Goal: Task Accomplishment & Management: Use online tool/utility

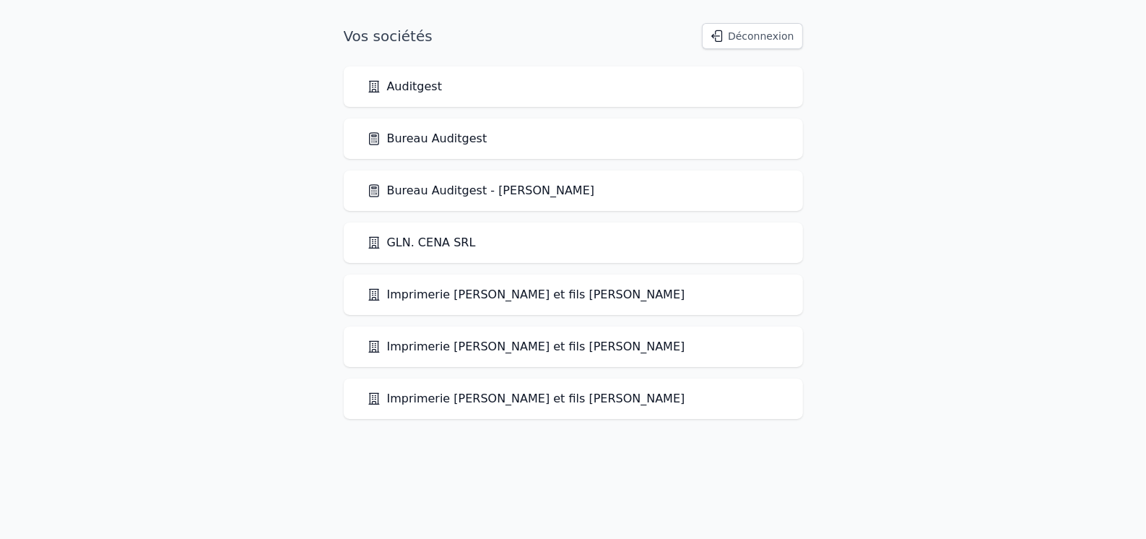
click at [435, 137] on link "Bureau Auditgest" at bounding box center [427, 138] width 121 height 17
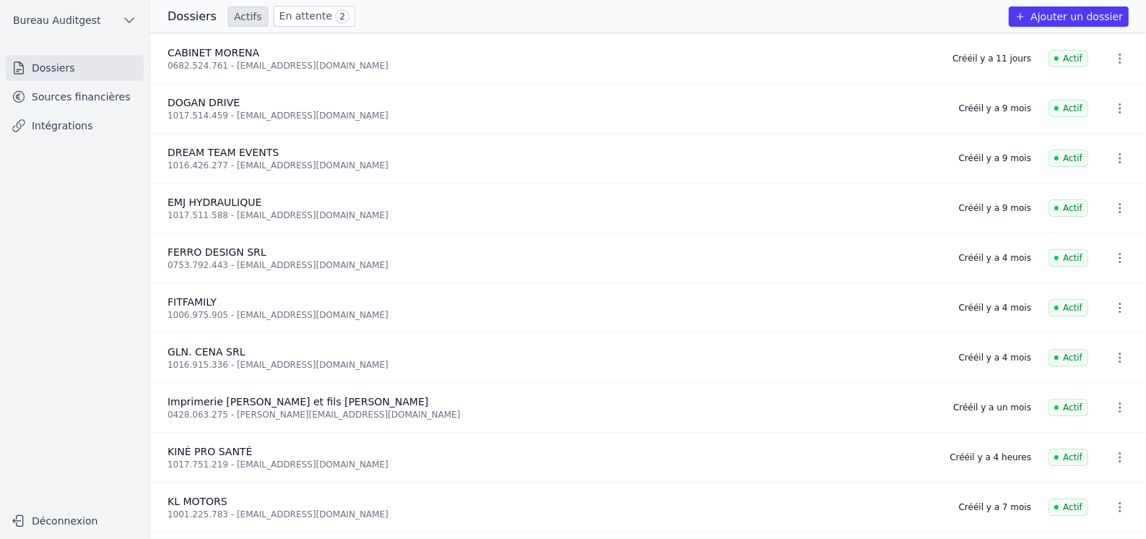
click at [1097, 14] on button "Ajouter un dossier" at bounding box center [1068, 16] width 120 height 20
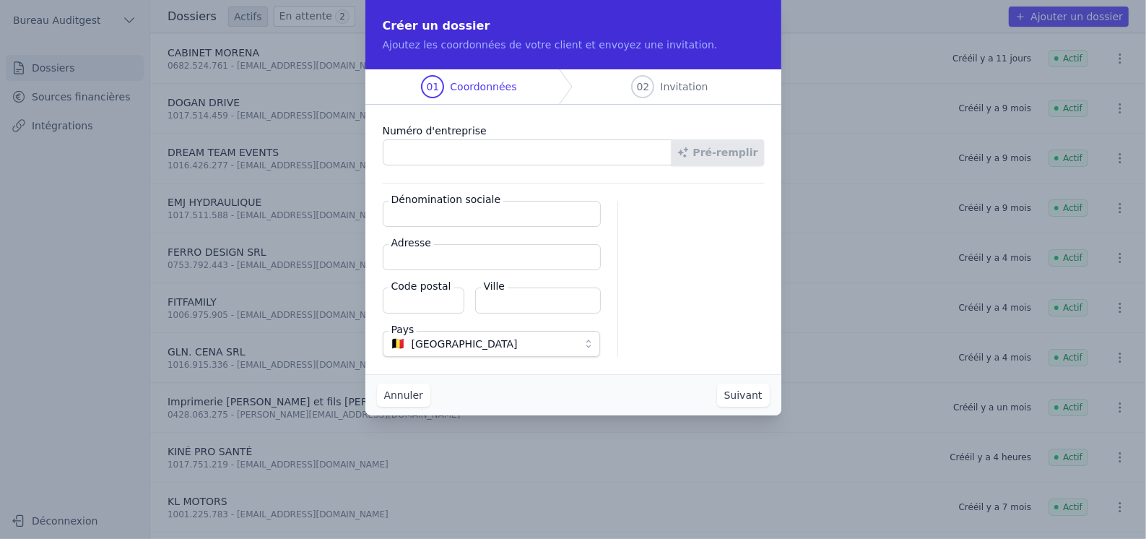
paste input "1018.365.782"
type input "1018.365.782"
click at [717, 147] on button "Pré-remplir" at bounding box center [717, 152] width 92 height 26
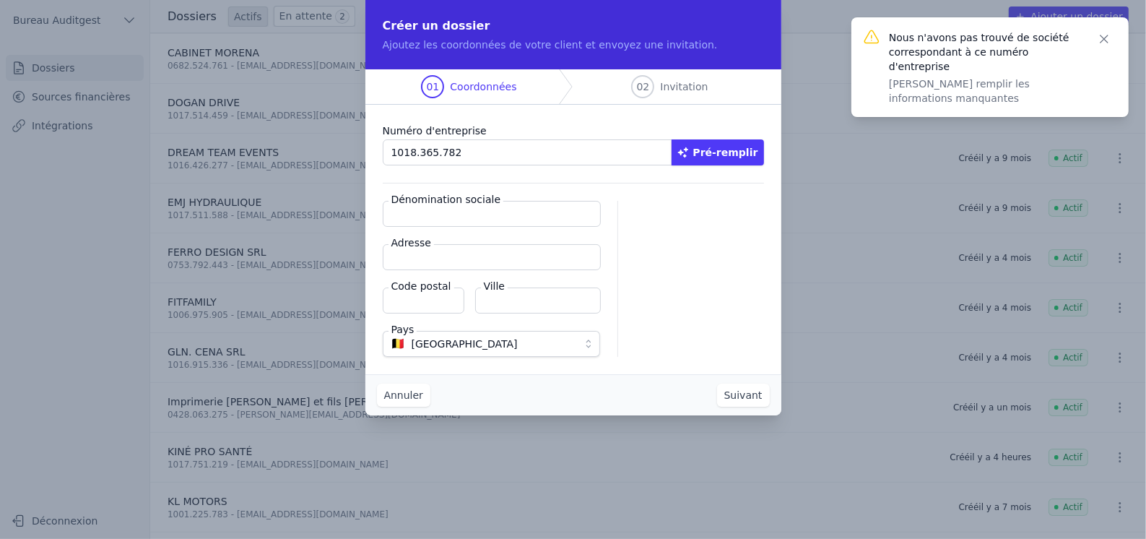
click at [483, 212] on input "Dénomination sociale" at bounding box center [492, 214] width 218 height 26
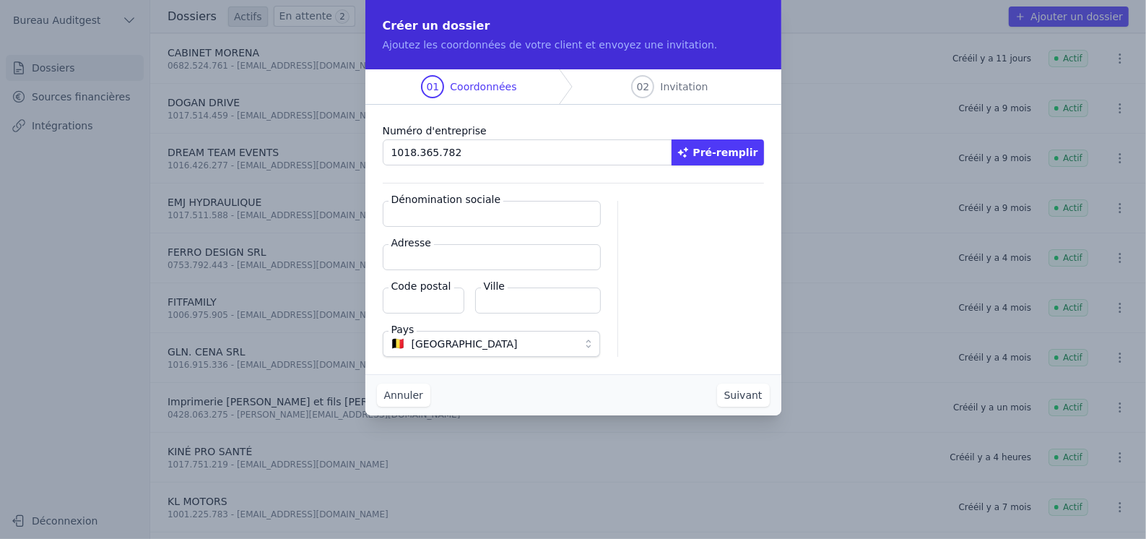
click at [727, 153] on button "Pré-remplir" at bounding box center [717, 152] width 92 height 26
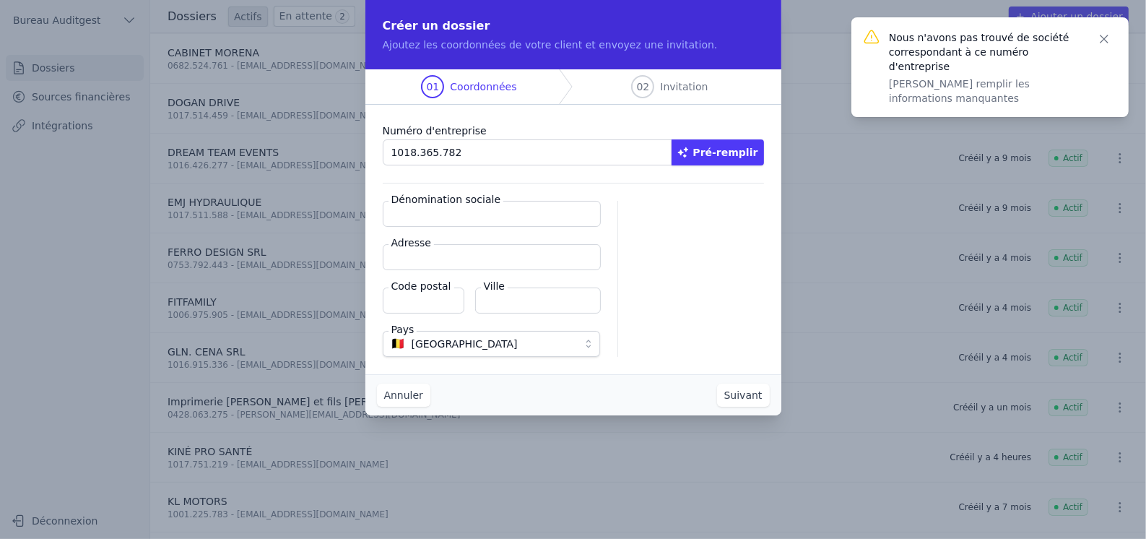
click at [483, 219] on input "Dénomination sociale" at bounding box center [492, 214] width 218 height 26
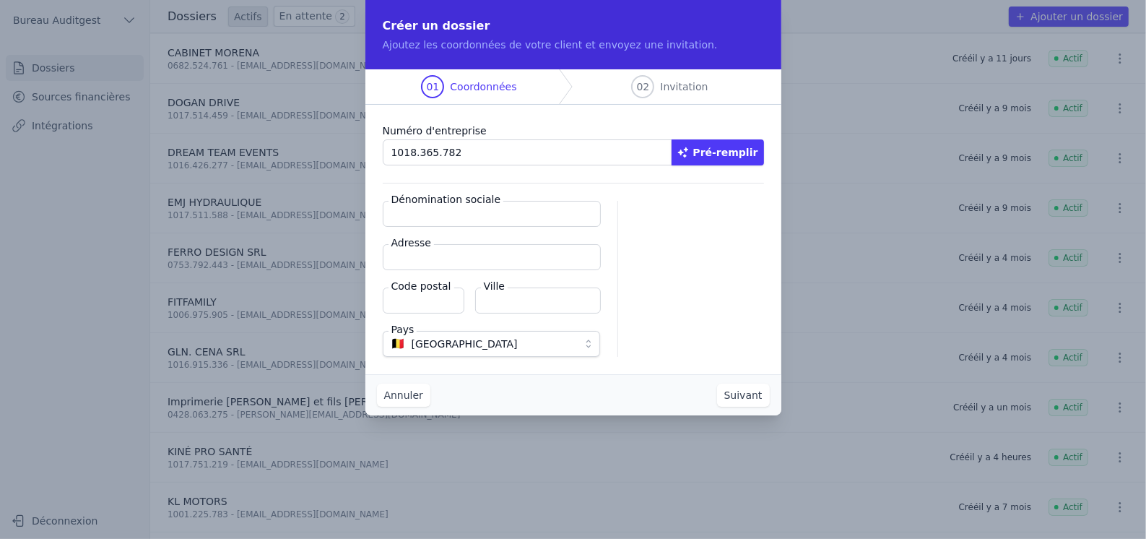
paste input "MLK ESTHETIQUE"
type input "MLK ESTHETIQUE"
click at [462, 247] on input "Adresse" at bounding box center [492, 257] width 218 height 26
paste input "Avenue de la Petite Suisse, 2 B"
type input "Avenue de la Petite Suisse, 2 B"
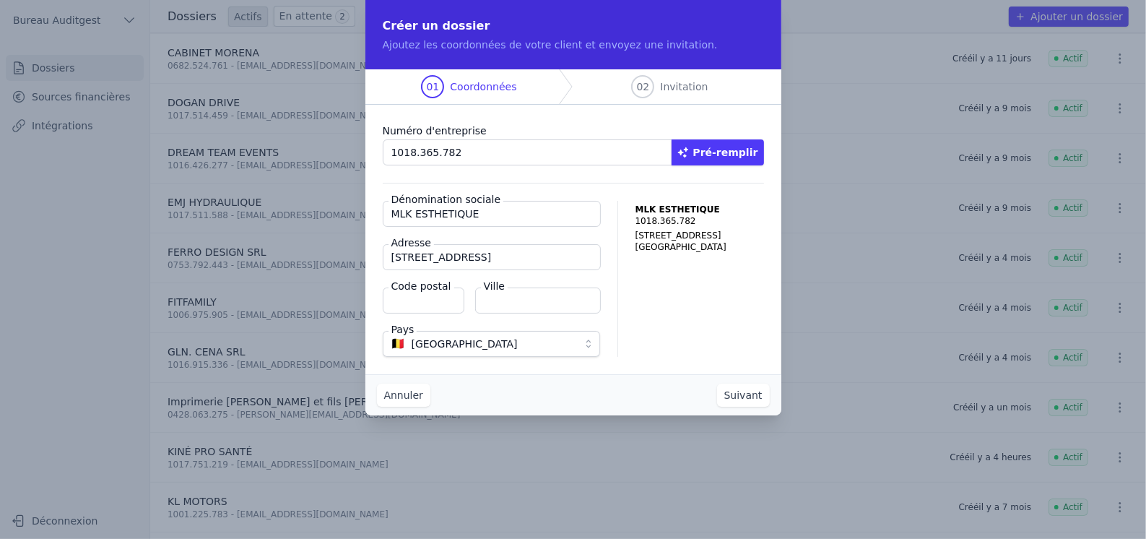
click at [453, 305] on input "Code postal" at bounding box center [424, 300] width 82 height 26
type input "6001"
type input "MARCINELLE"
click at [749, 393] on button "Suivant" at bounding box center [743, 394] width 53 height 23
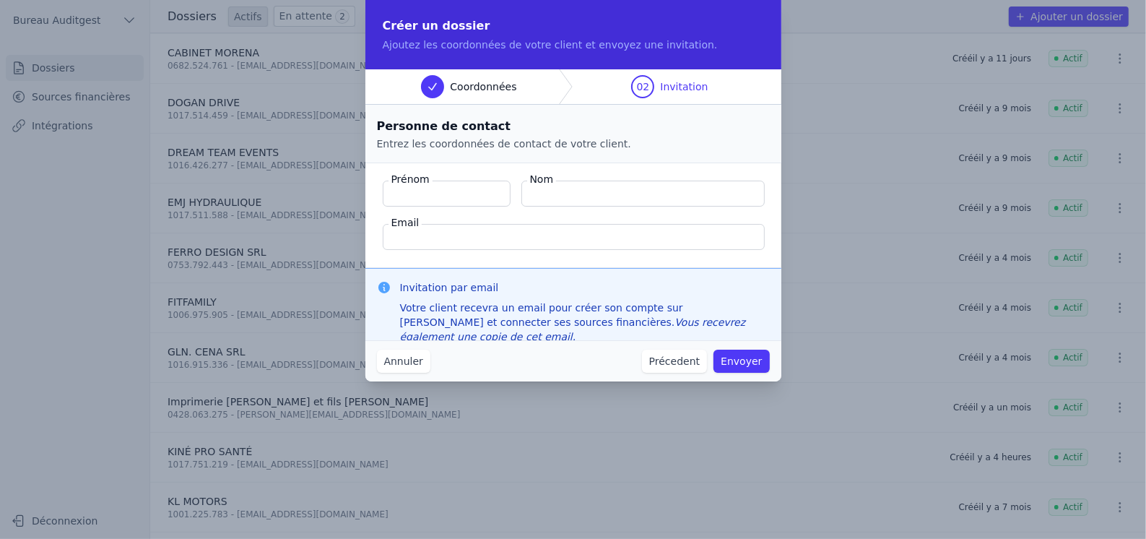
click at [419, 188] on input "Prénom" at bounding box center [447, 193] width 128 height 26
type input "Belgin"
type input "ALTUN"
paste input "Avenue de la Petite Suisse, 2 B"
type input "Avenue de la Petite Suisse, 2 B"
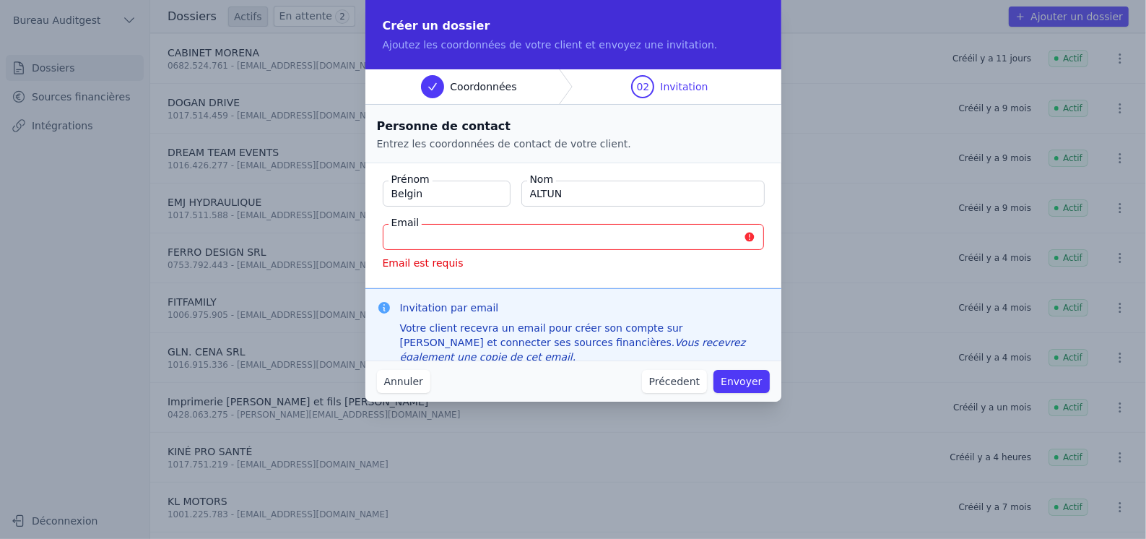
paste input "altun.belgin77@gmail.com"
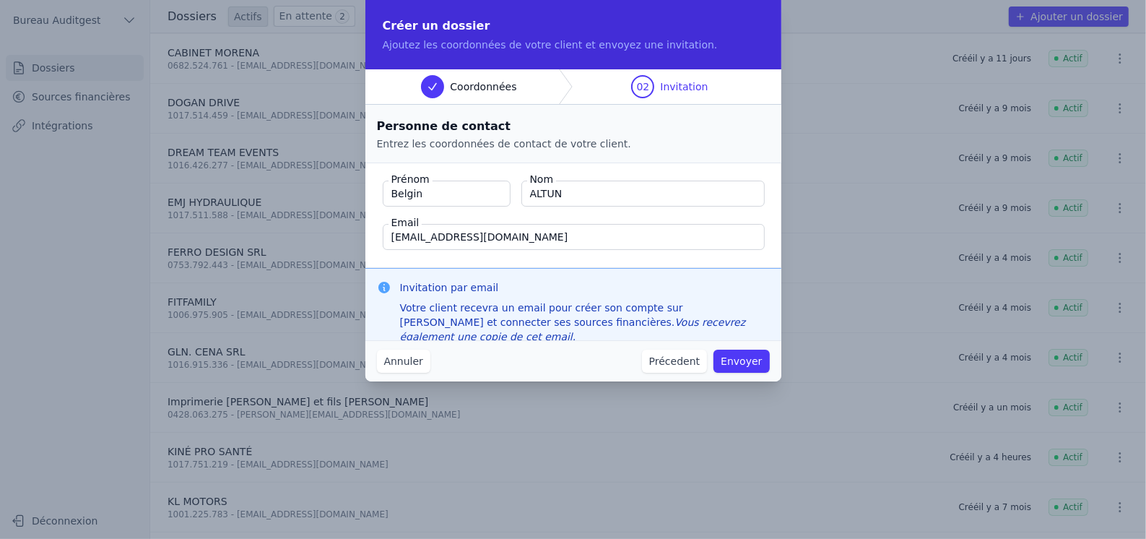
type input "altun.belgin77@gmail.com"
click at [747, 360] on button "Envoyer" at bounding box center [741, 360] width 56 height 23
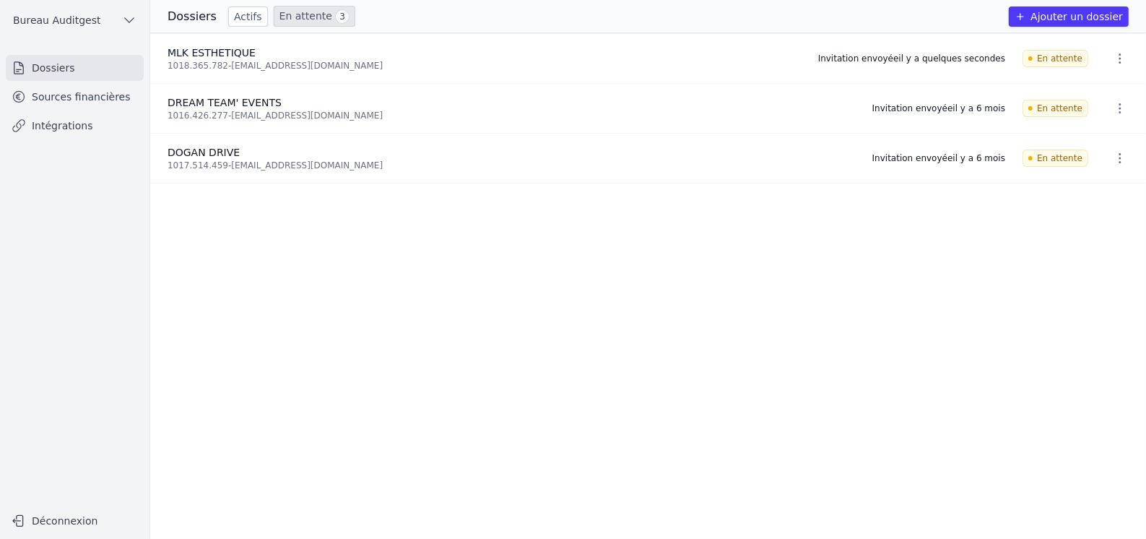
click at [183, 21] on h3 "Dossiers" at bounding box center [191, 16] width 49 height 17
click at [200, 12] on h3 "Dossiers" at bounding box center [191, 16] width 49 height 17
click at [250, 14] on link "Actifs" at bounding box center [248, 16] width 40 height 20
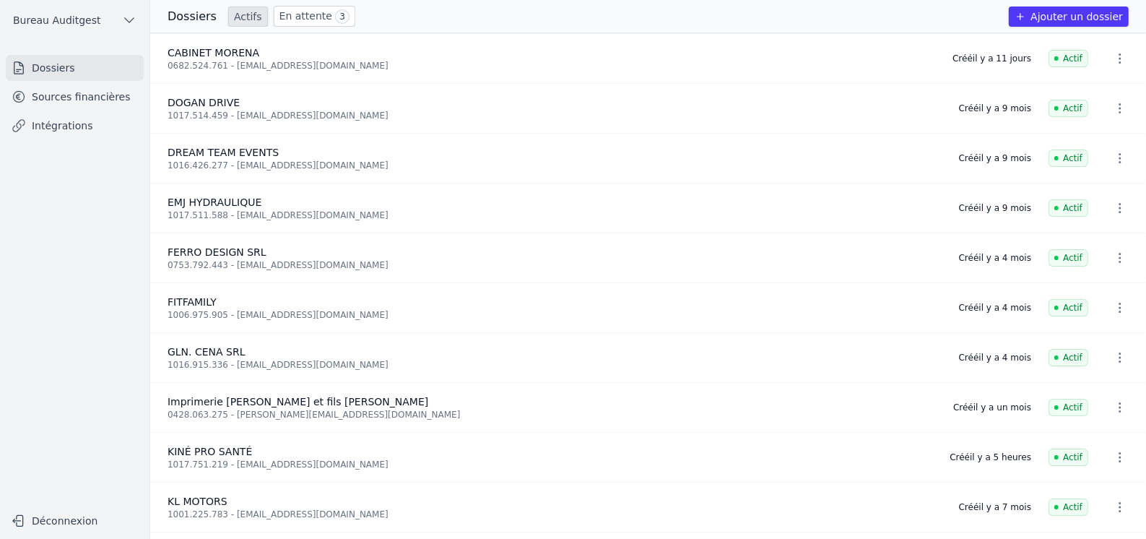
click at [295, 12] on link "En attente 3" at bounding box center [315, 16] width 82 height 21
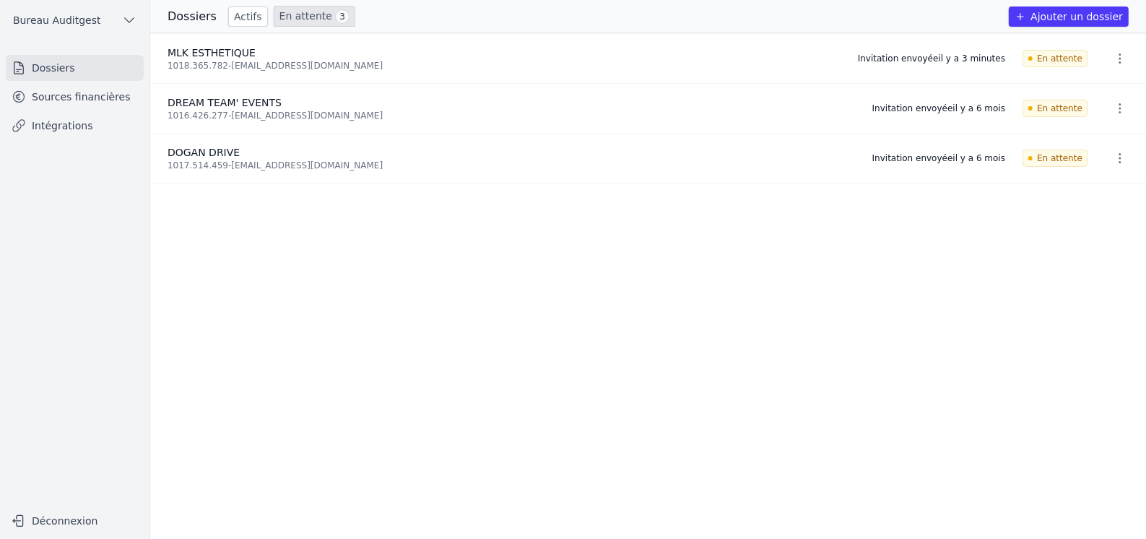
click at [235, 13] on link "Actifs" at bounding box center [248, 16] width 40 height 20
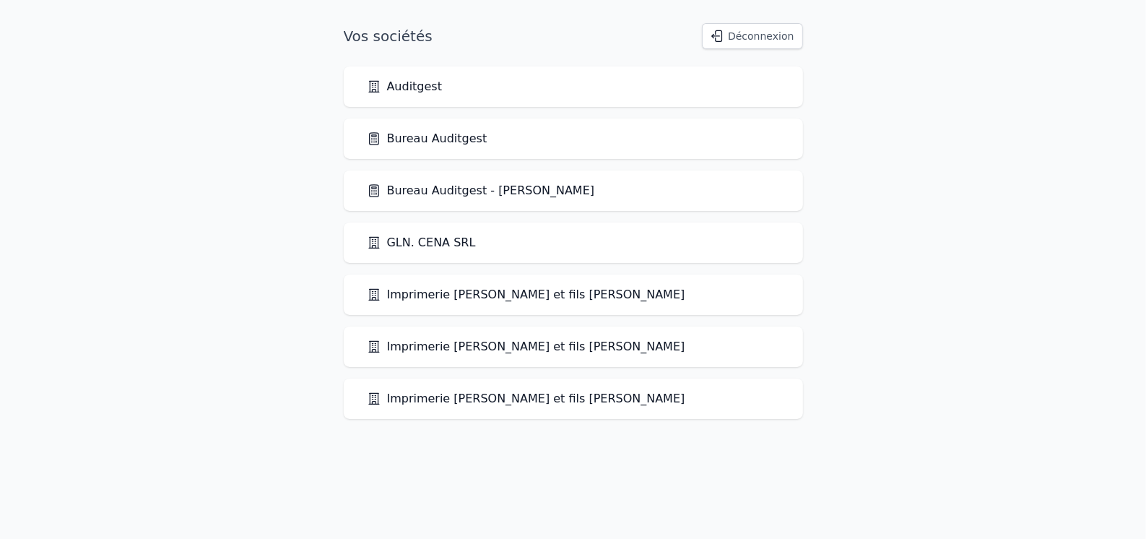
click at [453, 143] on link "Bureau Auditgest" at bounding box center [427, 138] width 121 height 17
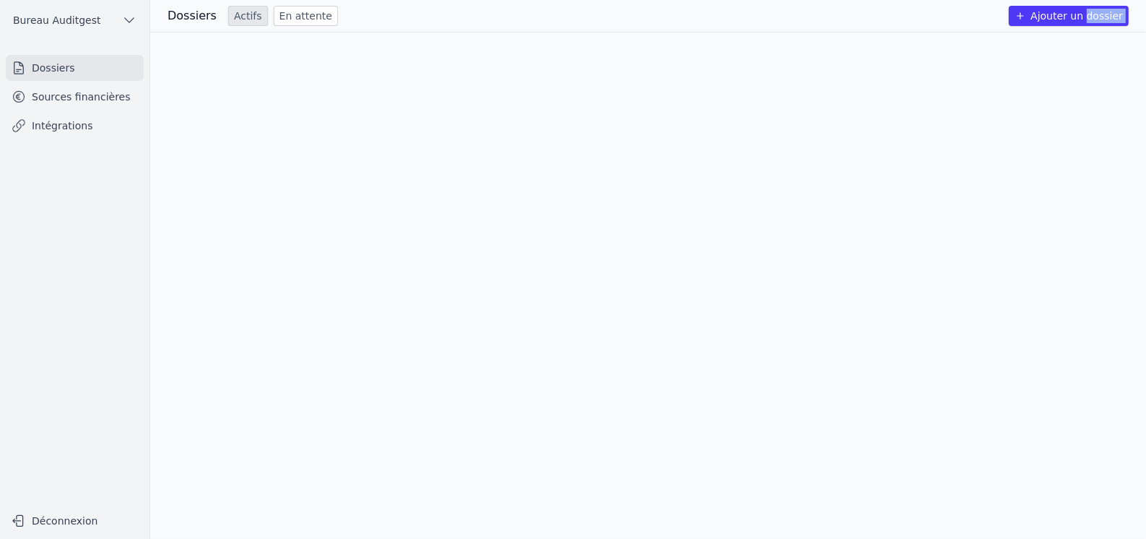
click at [453, 143] on div at bounding box center [648, 285] width 996 height 506
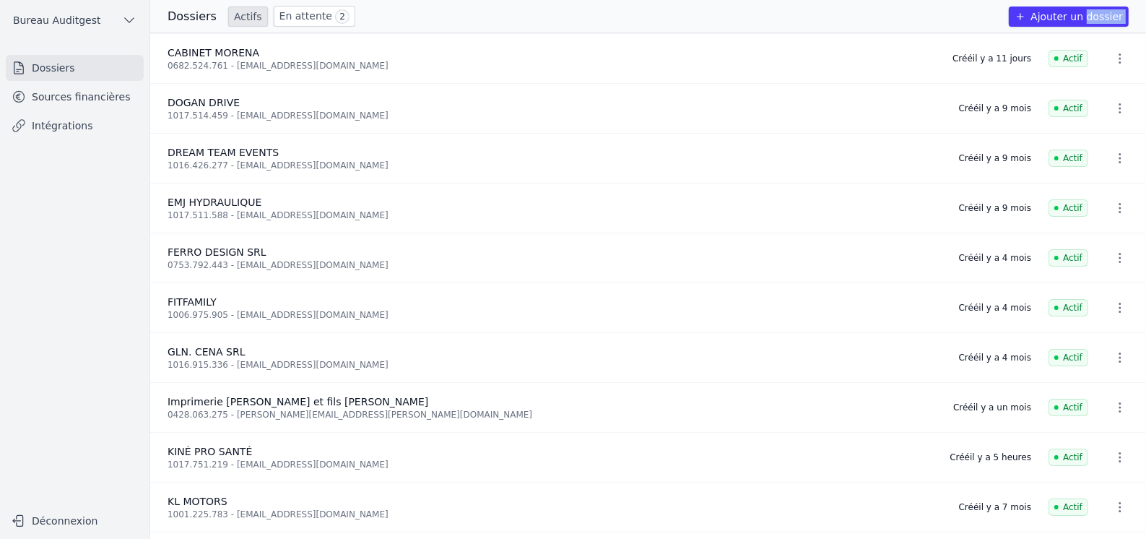
click at [77, 89] on link "Sources financières" at bounding box center [75, 97] width 138 height 26
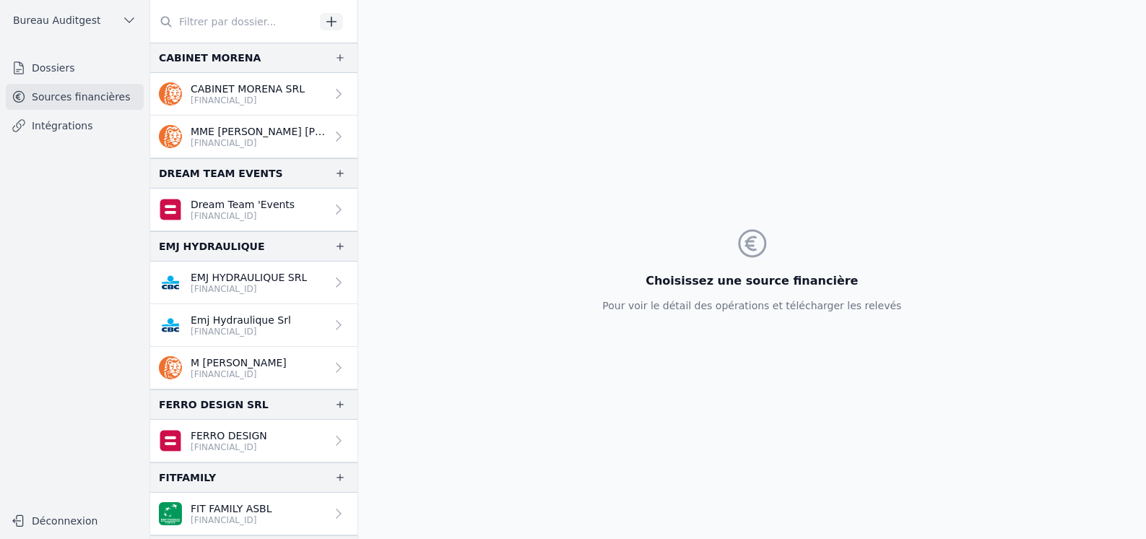
click at [230, 23] on input "text" at bounding box center [232, 22] width 165 height 26
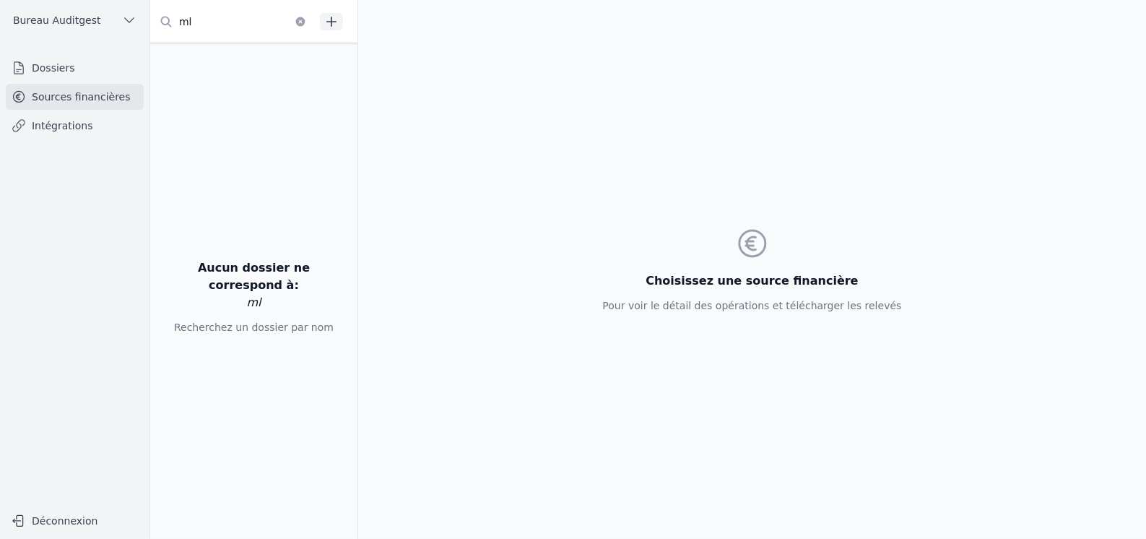
type input "m"
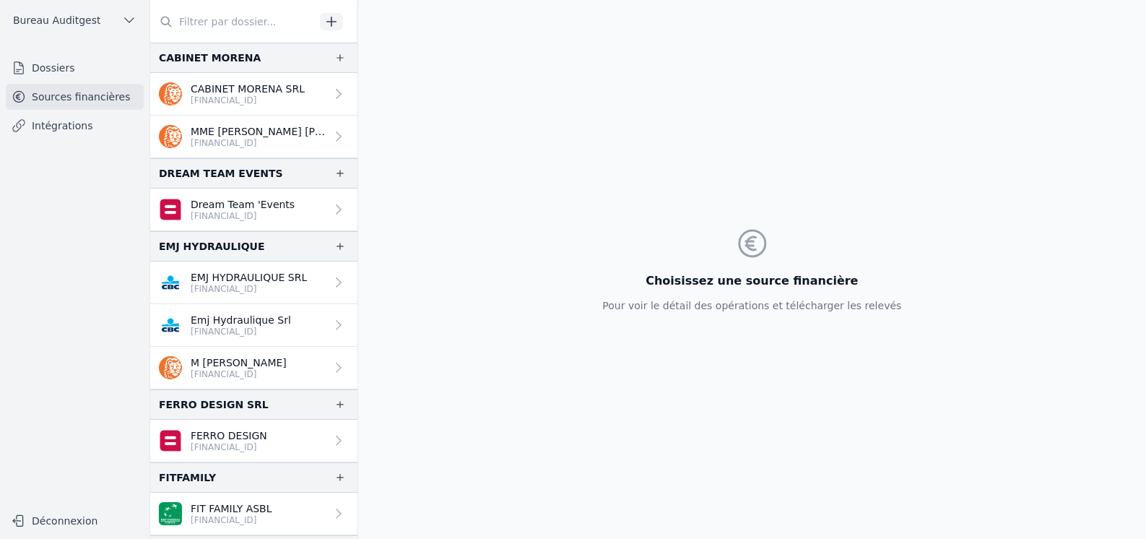
click at [58, 81] on ul "Dossiers Sources financières Intégrations" at bounding box center [75, 97] width 138 height 84
click at [58, 66] on link "Dossiers" at bounding box center [75, 68] width 138 height 26
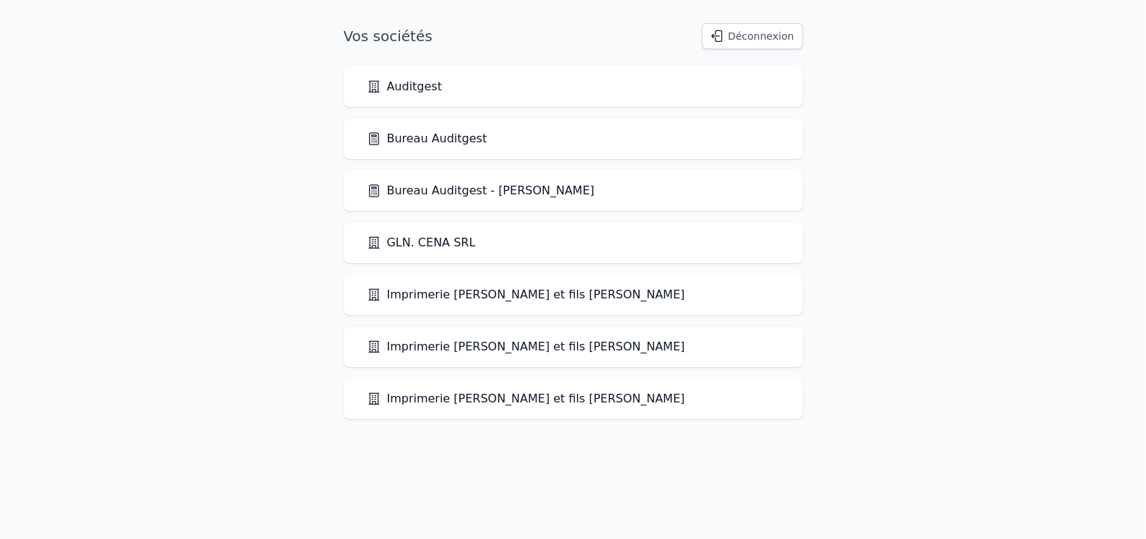
click at [427, 136] on link "Bureau Auditgest" at bounding box center [427, 138] width 121 height 17
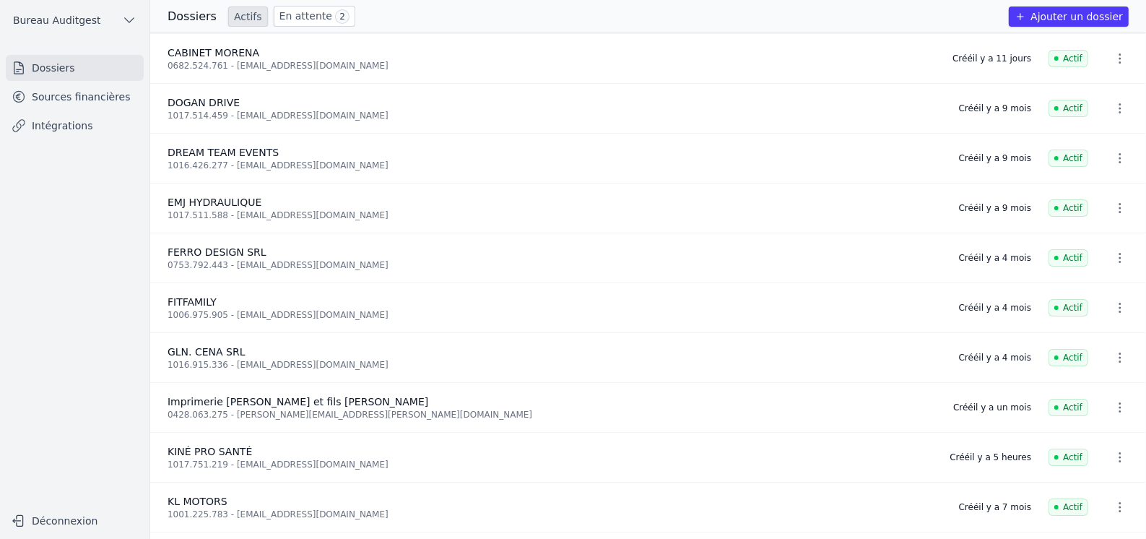
click at [64, 89] on link "Sources financières" at bounding box center [75, 97] width 138 height 26
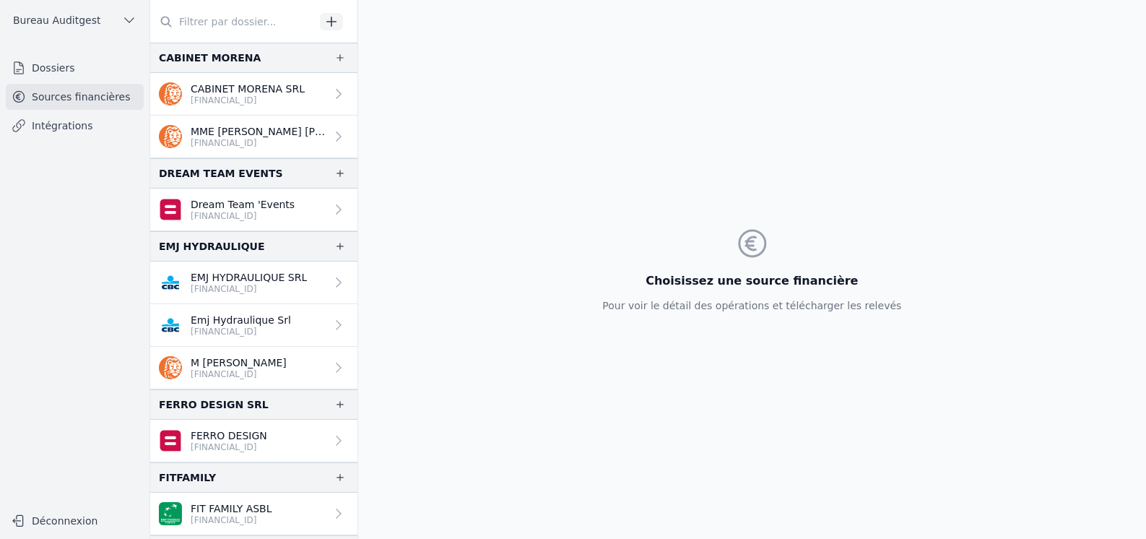
click at [231, 22] on input "text" at bounding box center [232, 22] width 165 height 26
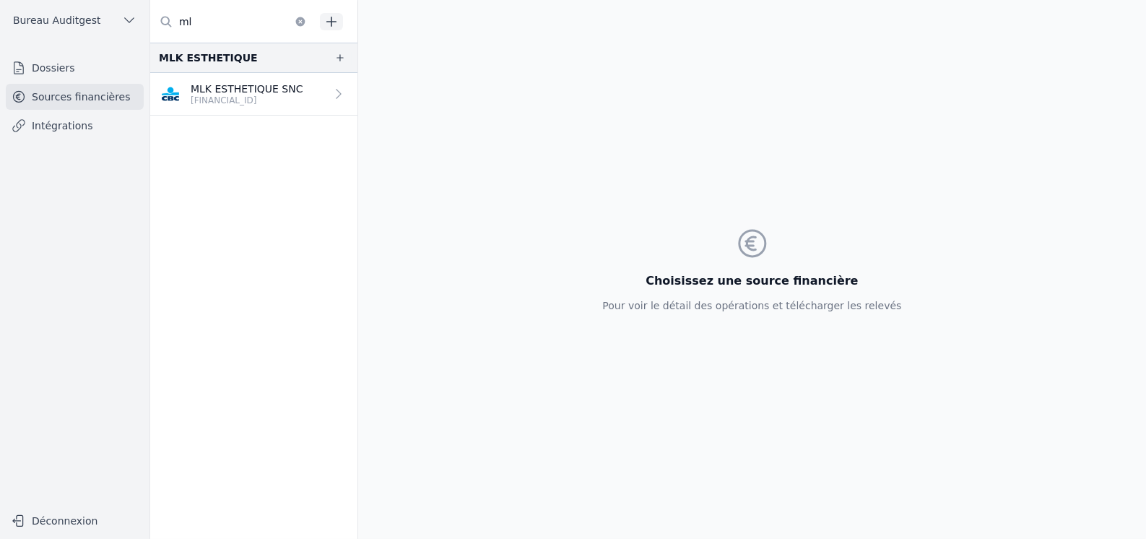
type input "ml"
click at [255, 82] on p "MLK ESTHETIQUE SNC" at bounding box center [247, 89] width 113 height 14
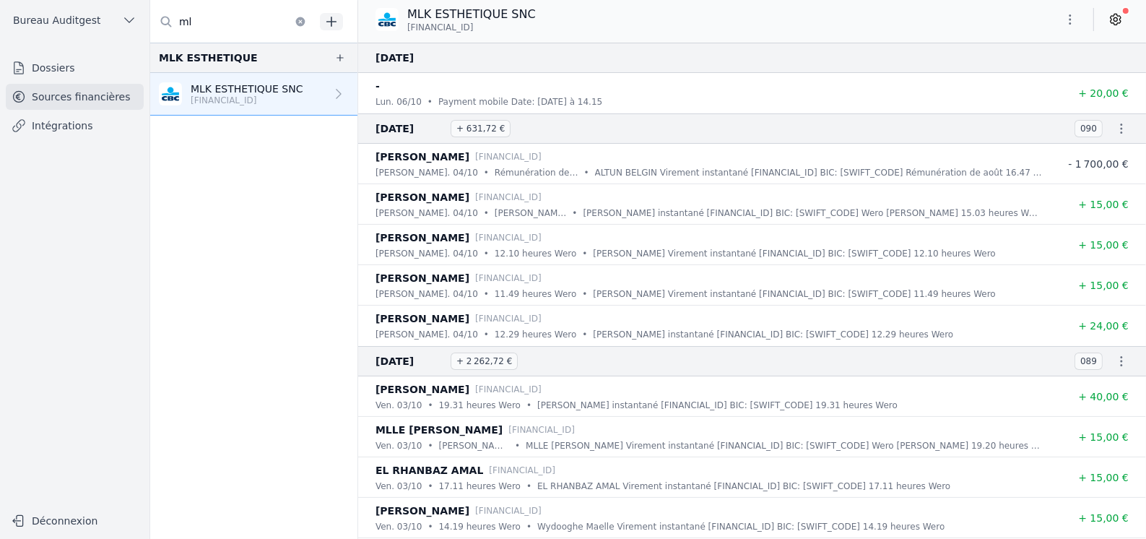
click at [51, 130] on link "Intégrations" at bounding box center [75, 126] width 138 height 26
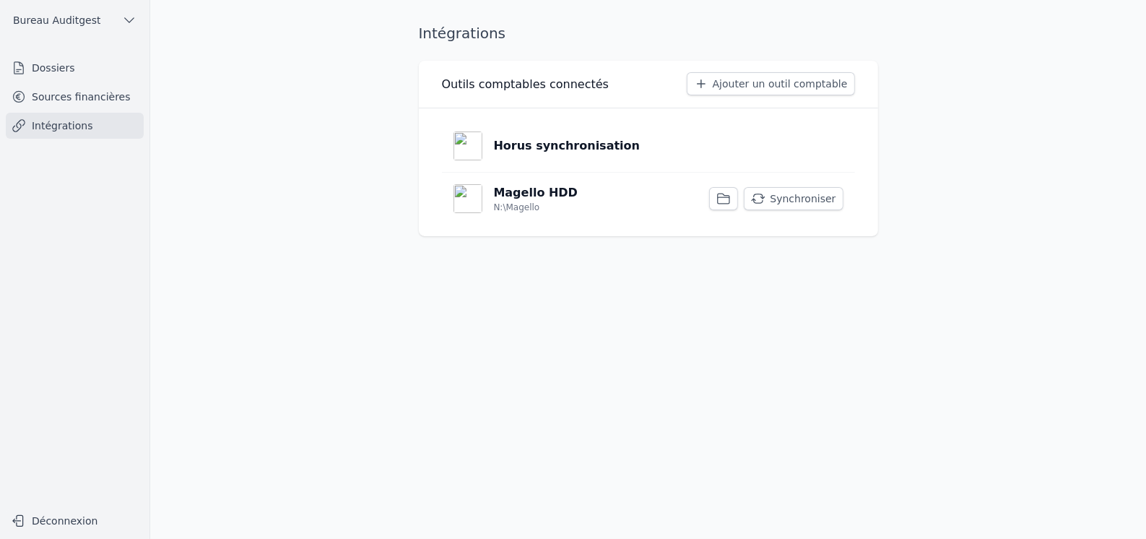
click at [562, 144] on p "Horus synchronisation" at bounding box center [567, 145] width 147 height 17
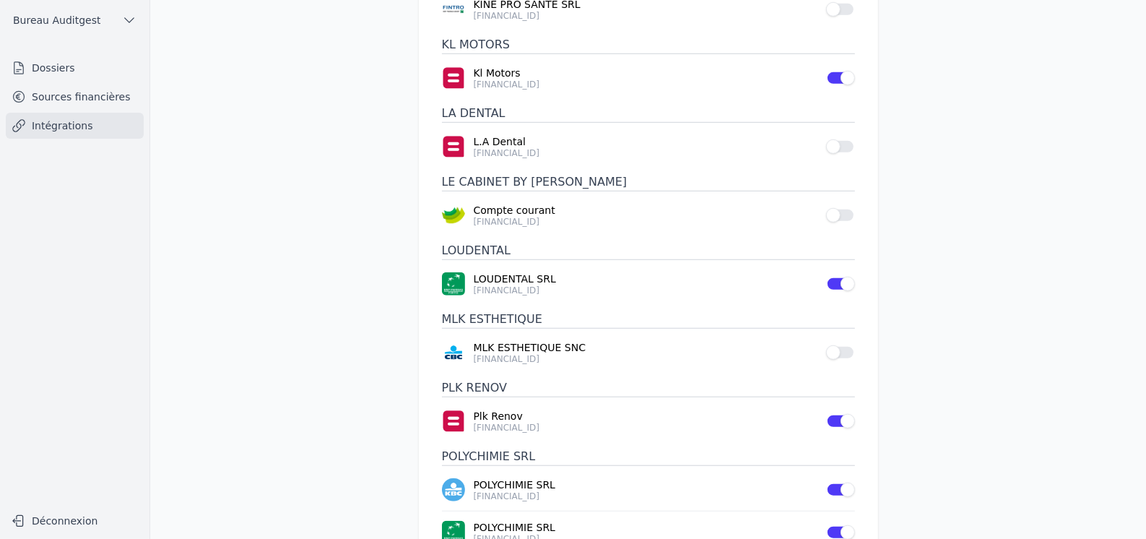
scroll to position [938, 0]
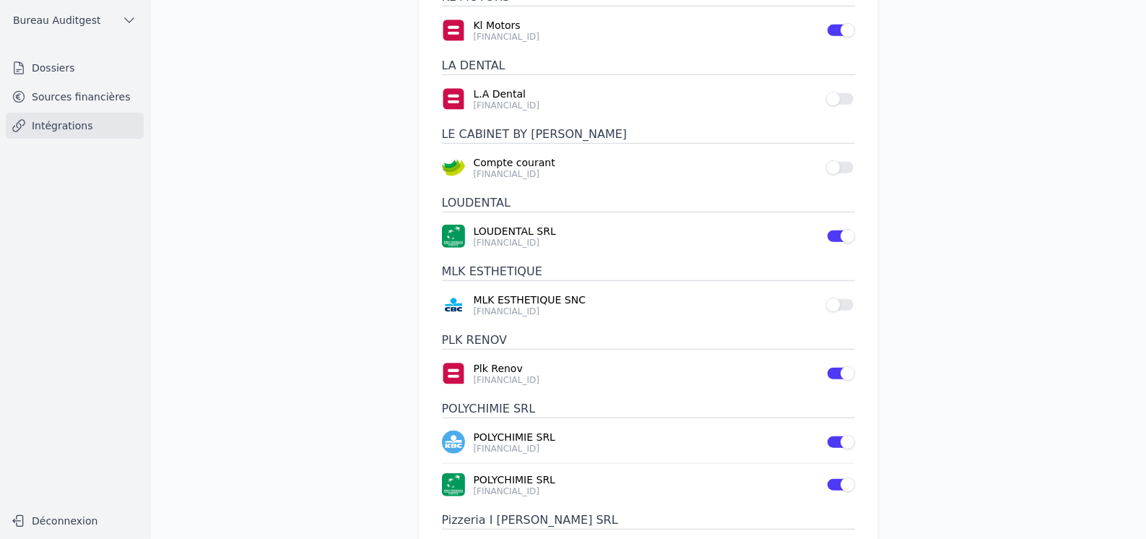
click at [846, 297] on button "Use setting" at bounding box center [840, 304] width 29 height 14
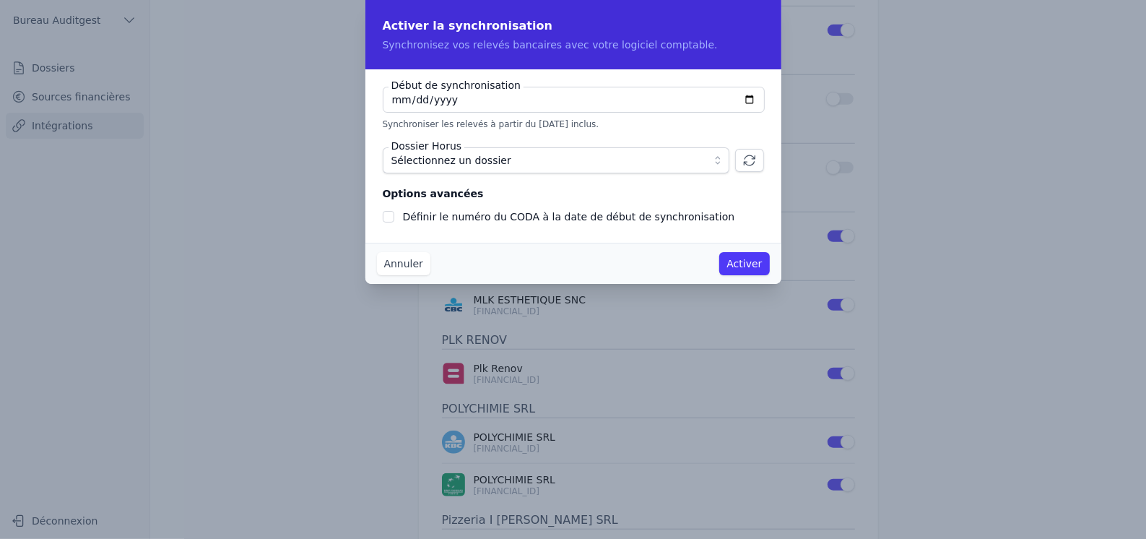
click at [745, 101] on input "2025-10-06" at bounding box center [574, 100] width 382 height 26
type input "2025-09-06"
checkbox input "false"
type input "2025-01-01"
click at [581, 156] on span "Sélectionnez un dossier" at bounding box center [545, 160] width 309 height 17
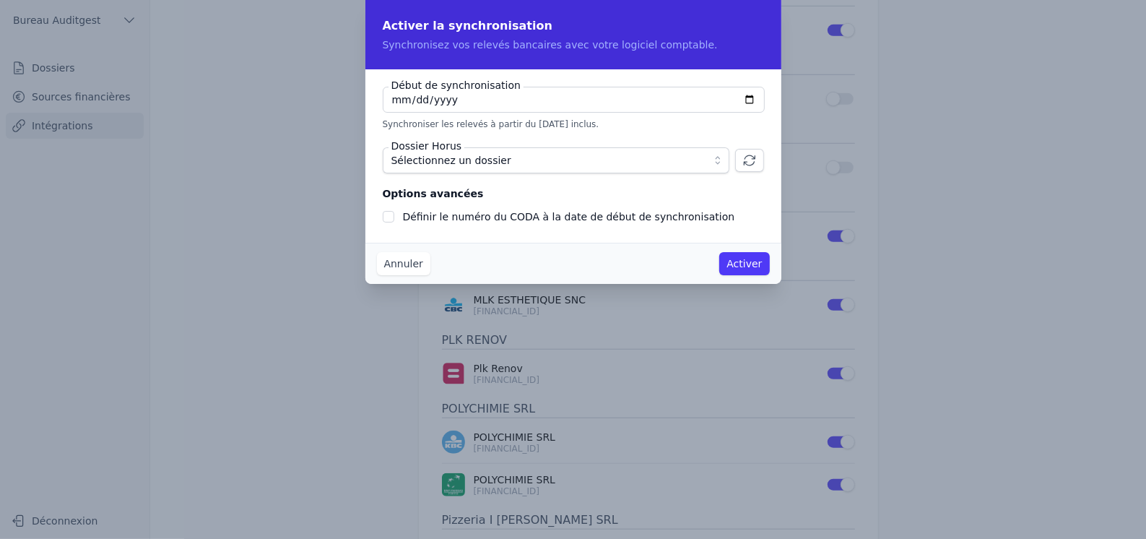
click at [559, 158] on span "Sélectionnez un dossier" at bounding box center [545, 160] width 309 height 17
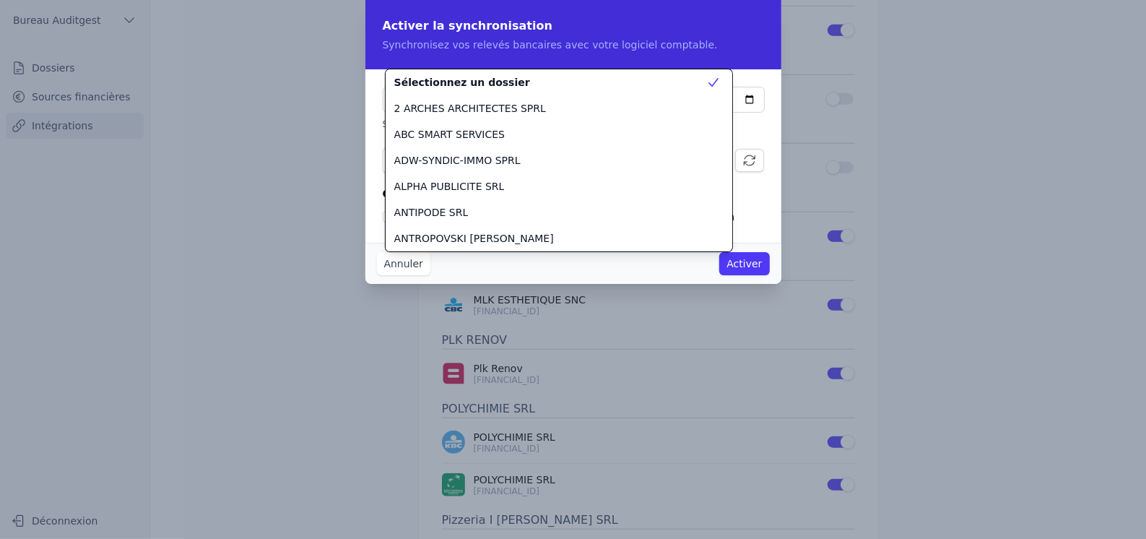
scroll to position [1273, 0]
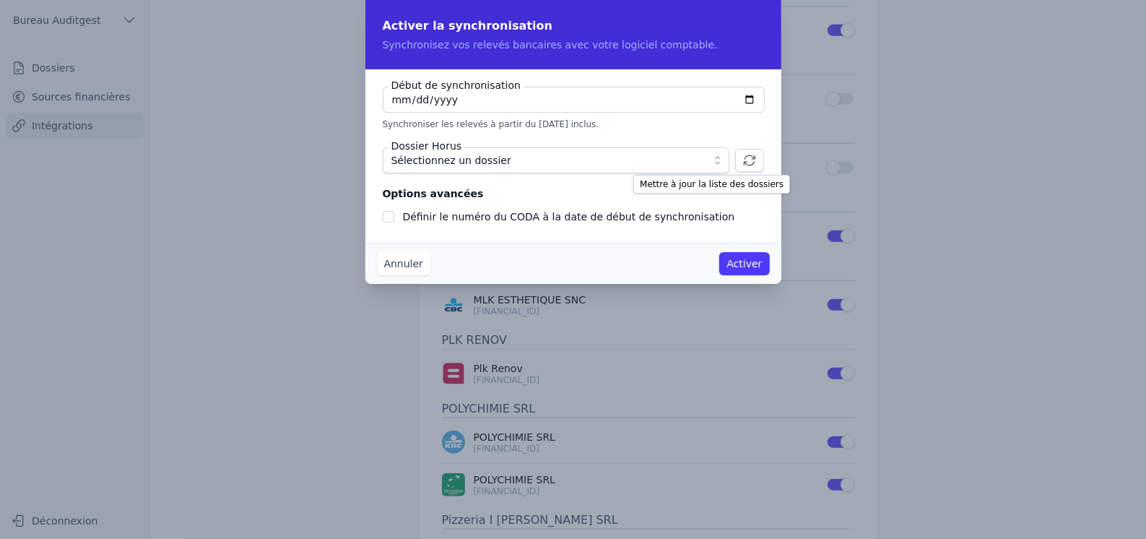
click at [749, 160] on icon "button" at bounding box center [749, 160] width 14 height 14
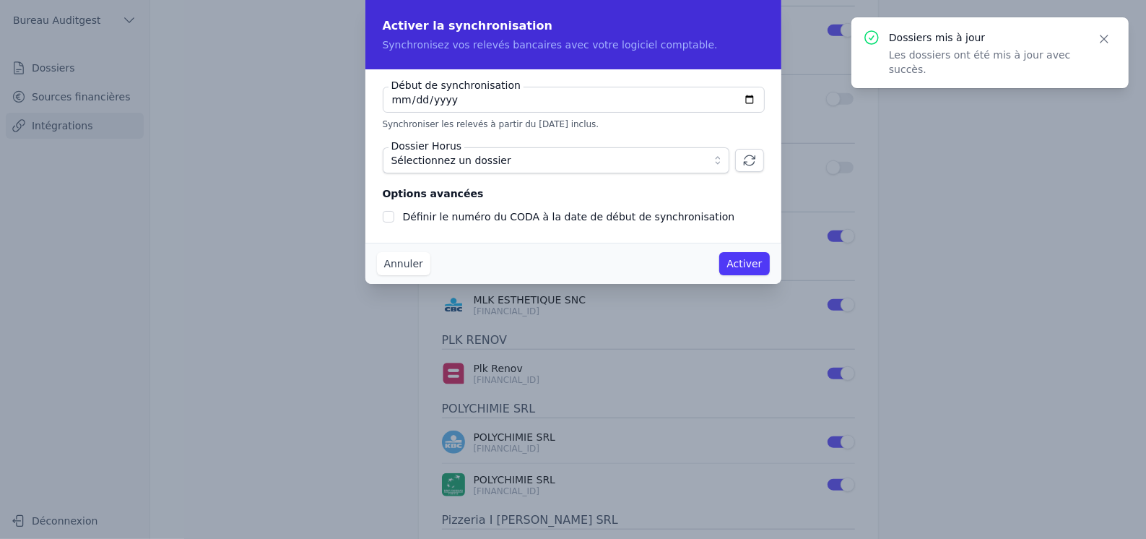
click at [624, 159] on span "Sélectionnez un dossier" at bounding box center [545, 160] width 309 height 17
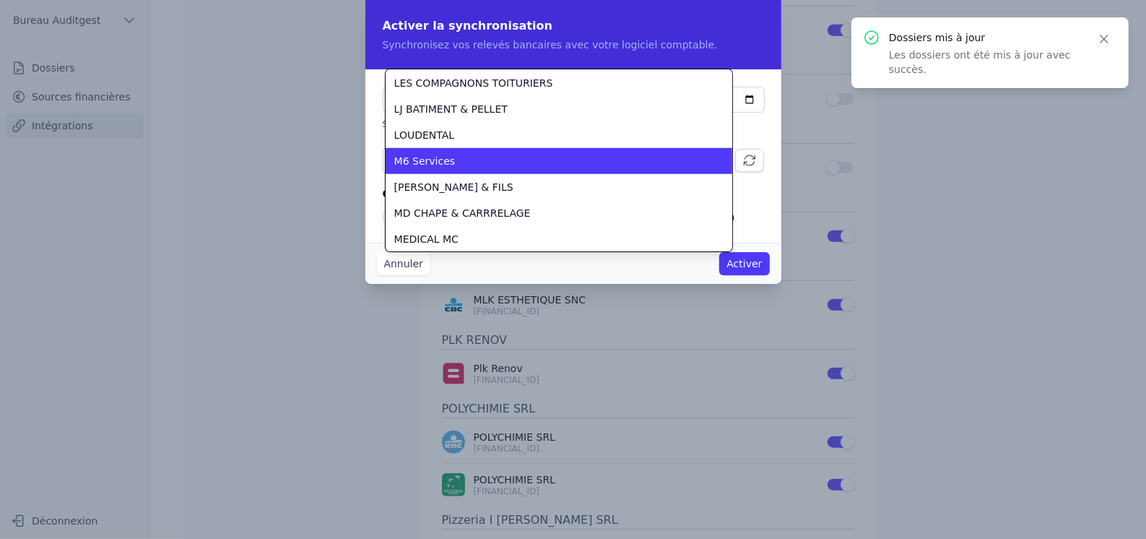
scroll to position [1377, 0]
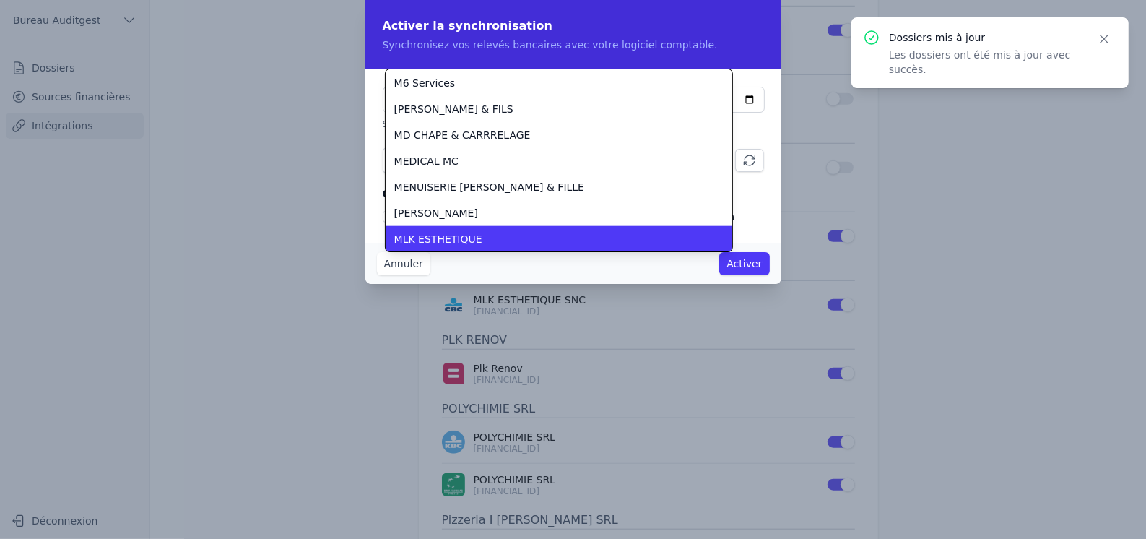
click at [476, 232] on div "MLK ESTHETIQUE" at bounding box center [550, 239] width 312 height 14
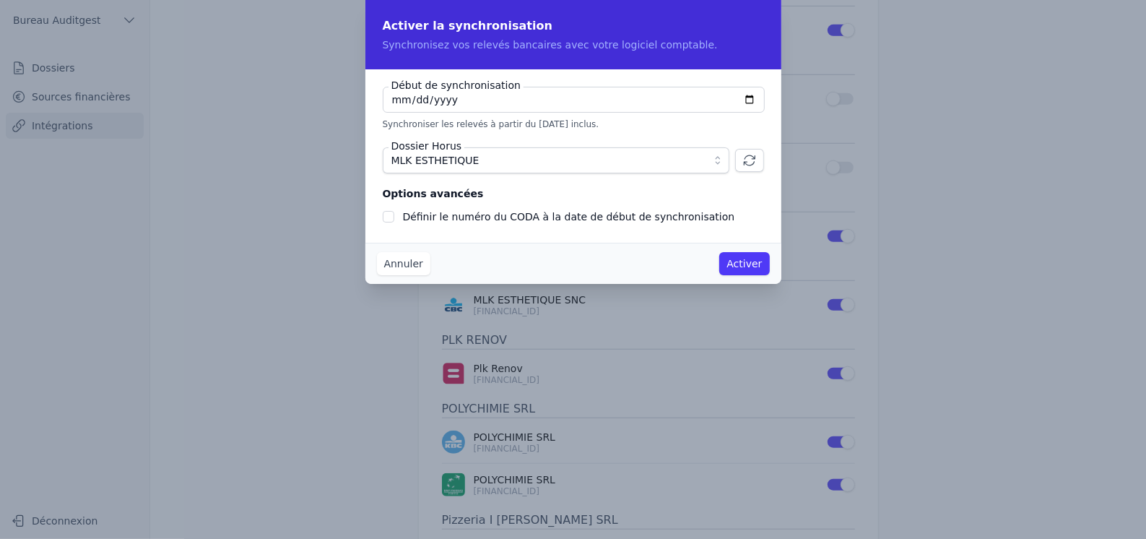
click at [740, 266] on button "Activer" at bounding box center [744, 263] width 50 height 23
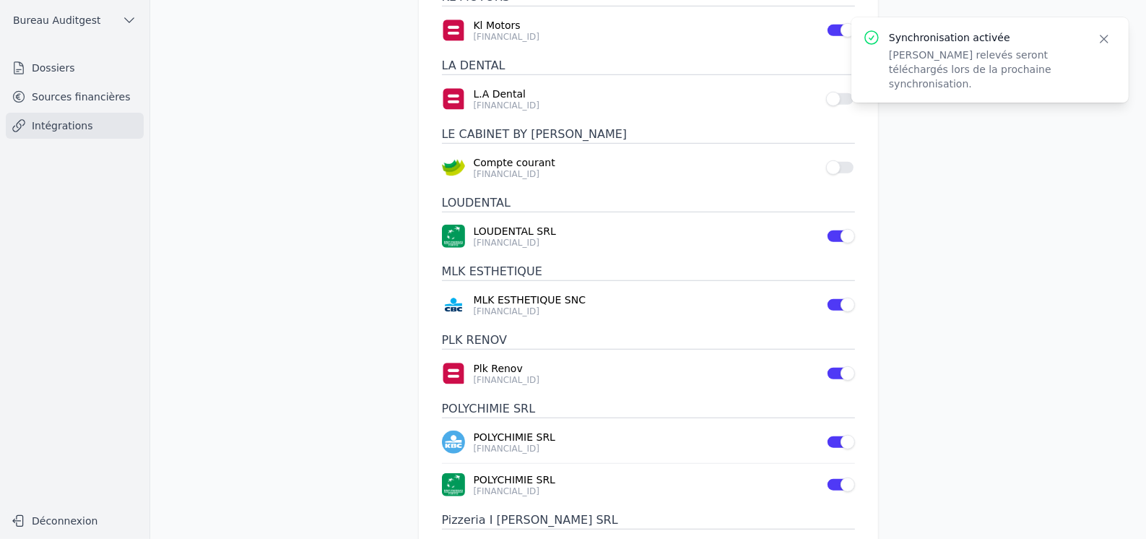
click at [1102, 38] on icon "button" at bounding box center [1104, 39] width 14 height 14
